Goal: Task Accomplishment & Management: Manage account settings

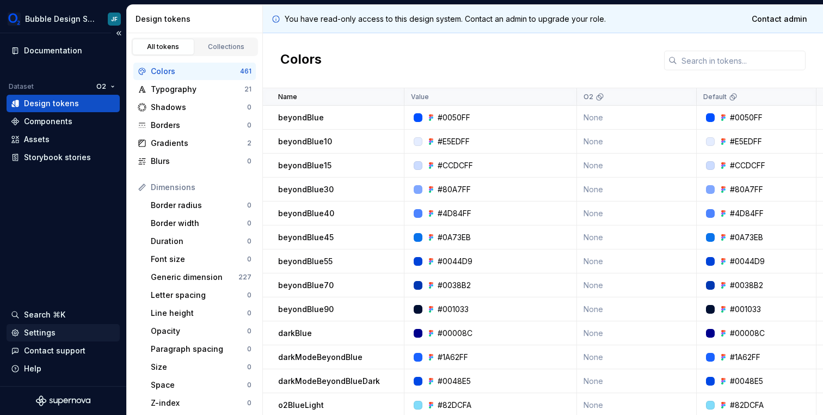
click at [38, 338] on div "Settings" at bounding box center [40, 332] width 32 height 11
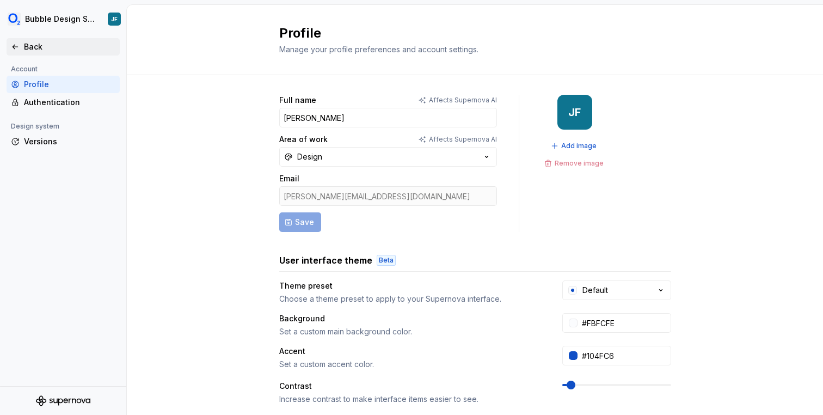
click at [16, 51] on icon at bounding box center [15, 46] width 9 height 9
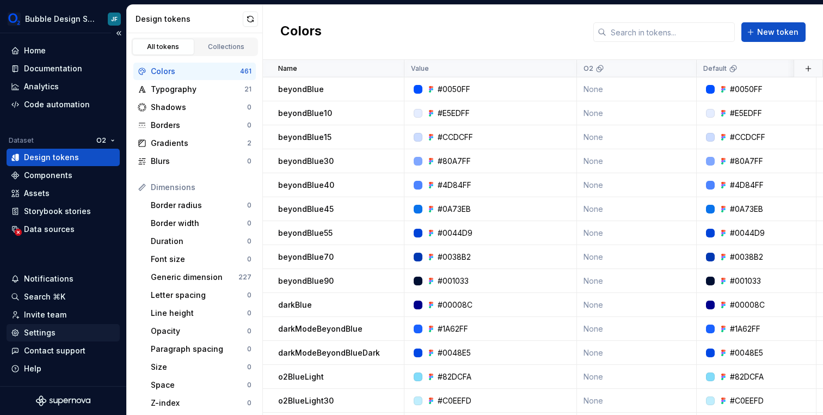
click at [47, 331] on div "Settings" at bounding box center [40, 332] width 32 height 11
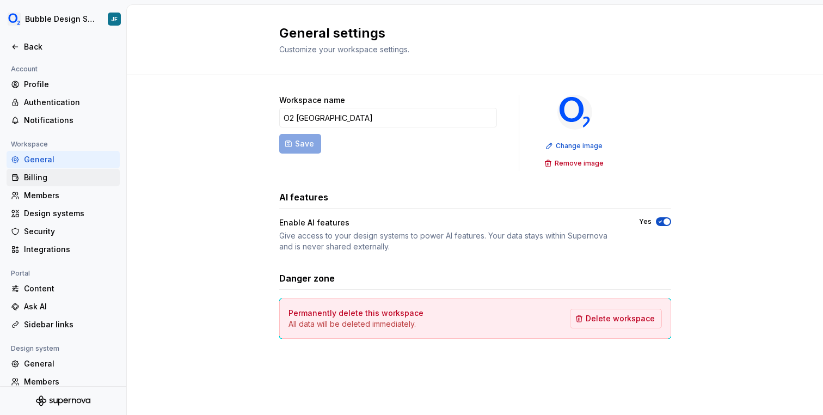
click at [58, 182] on div "Billing" at bounding box center [69, 177] width 91 height 11
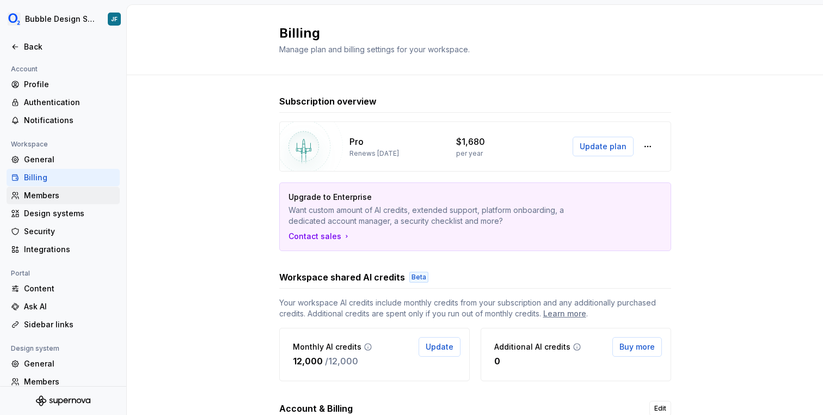
click at [39, 191] on div "Members" at bounding box center [69, 195] width 91 height 11
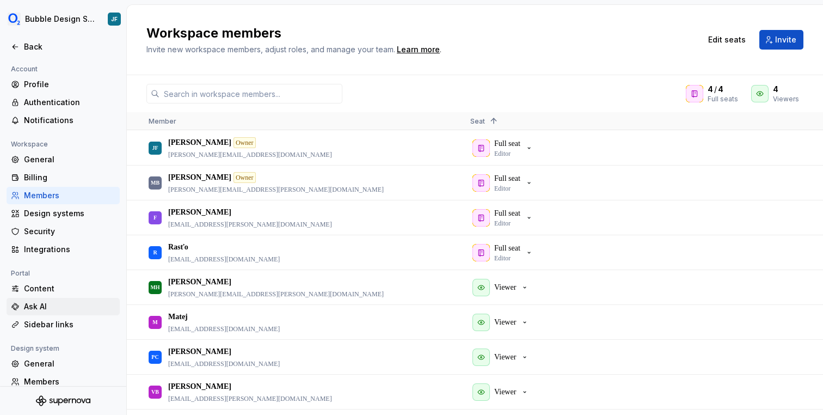
scroll to position [65, 0]
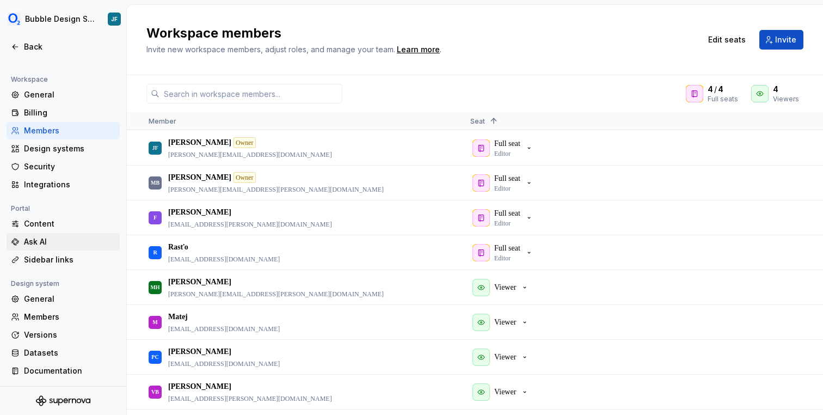
click at [60, 298] on div "General" at bounding box center [69, 298] width 91 height 11
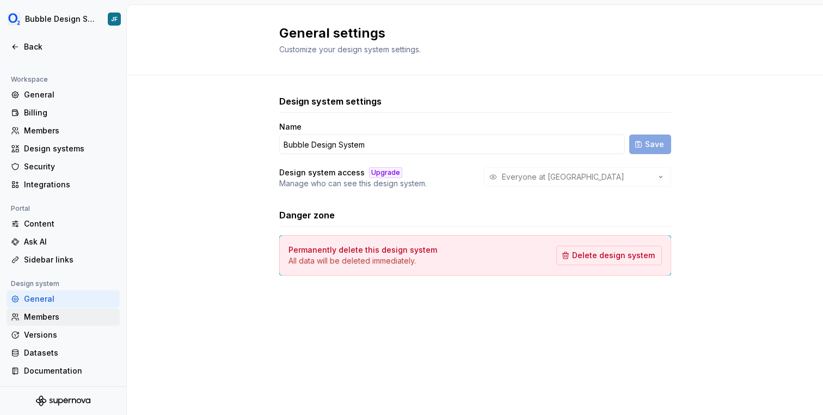
click at [53, 312] on div "Members" at bounding box center [69, 316] width 91 height 11
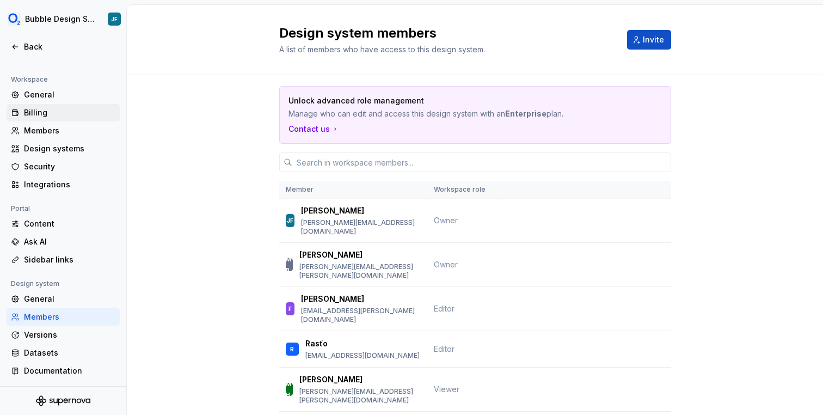
click at [39, 113] on div "Billing" at bounding box center [69, 112] width 91 height 11
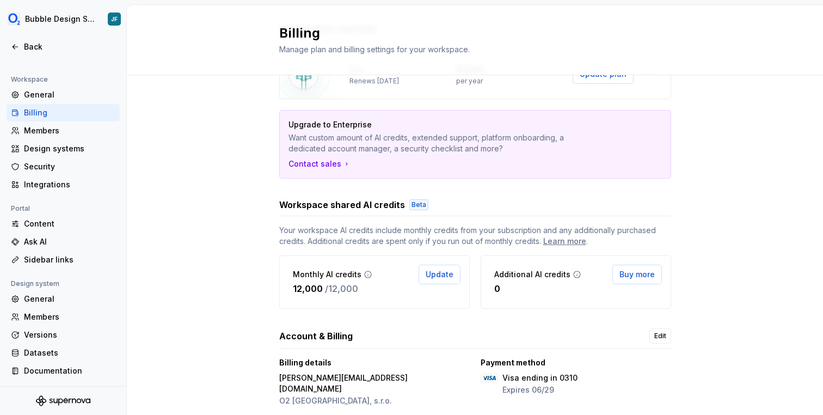
scroll to position [136, 0]
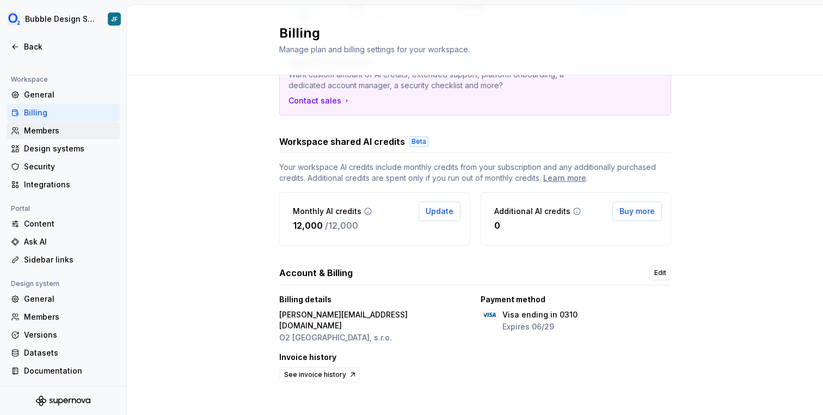
click at [35, 134] on div "Members" at bounding box center [69, 130] width 91 height 11
